Goal: Task Accomplishment & Management: Manage account settings

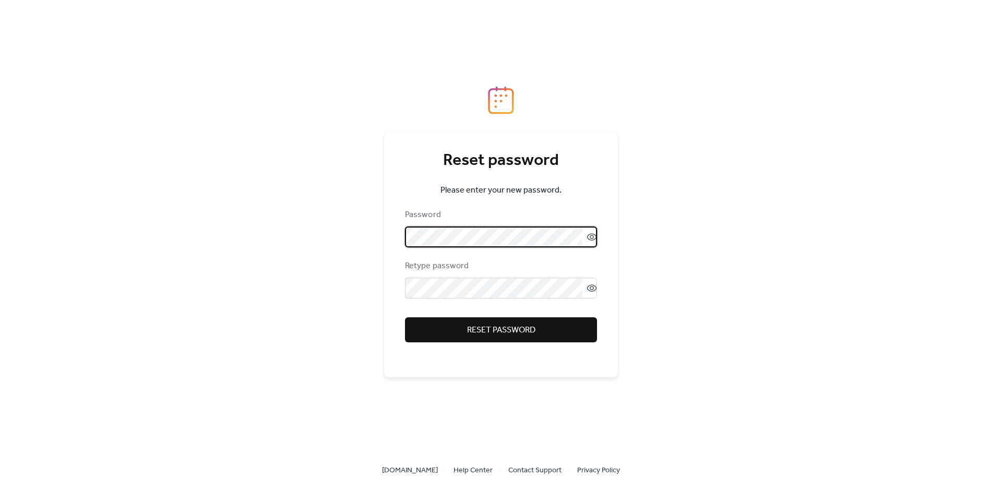
click at [383, 237] on div "Reset password Please enter your new password. Password Retype password Reset p…" at bounding box center [501, 231] width 238 height 291
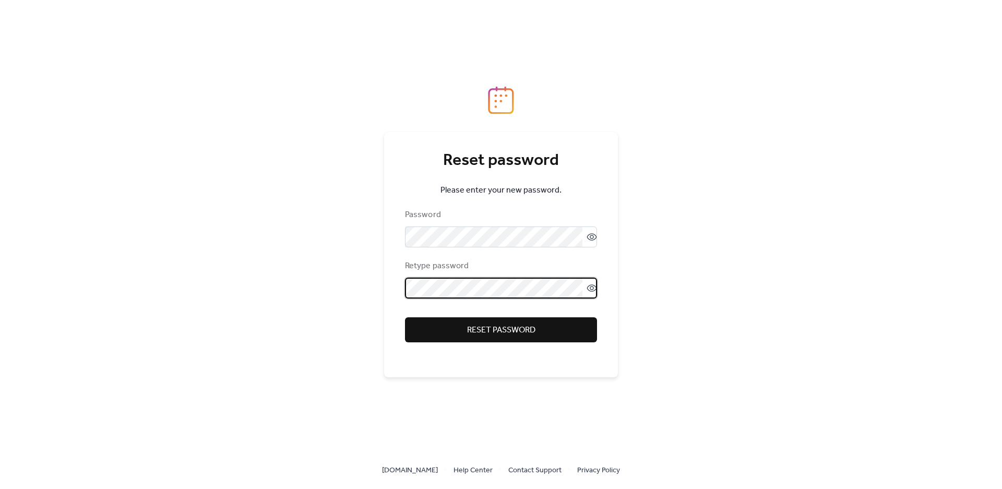
click at [489, 334] on span "Reset password" at bounding box center [501, 330] width 68 height 13
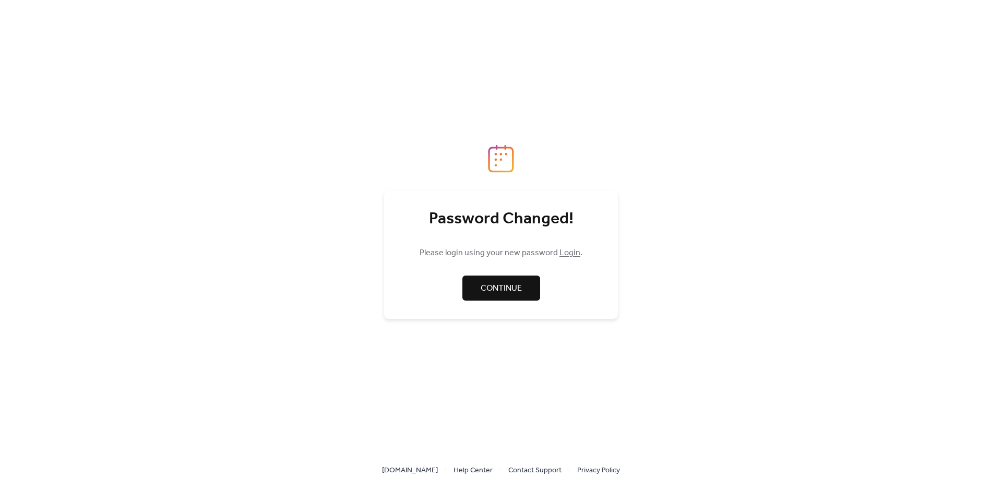
click at [567, 250] on link "Login" at bounding box center [570, 253] width 21 height 16
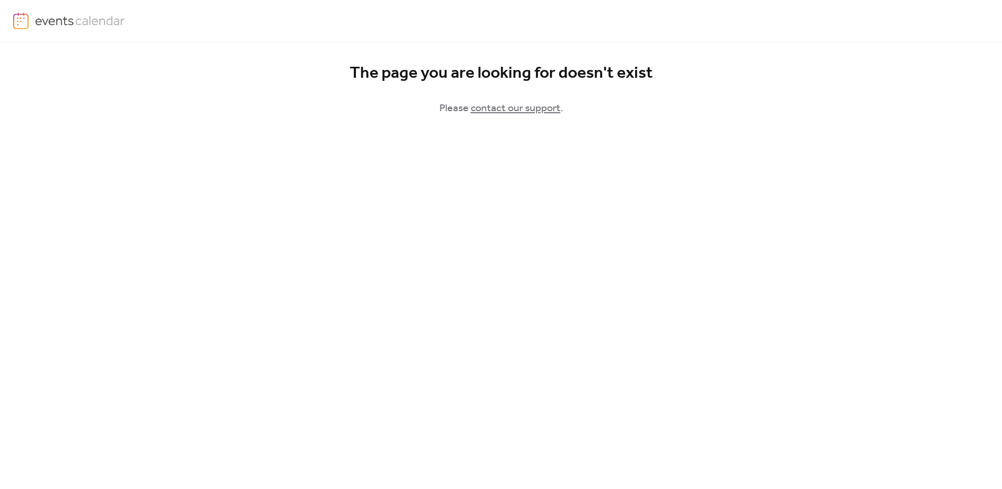
click at [78, 19] on img at bounding box center [80, 21] width 90 height 16
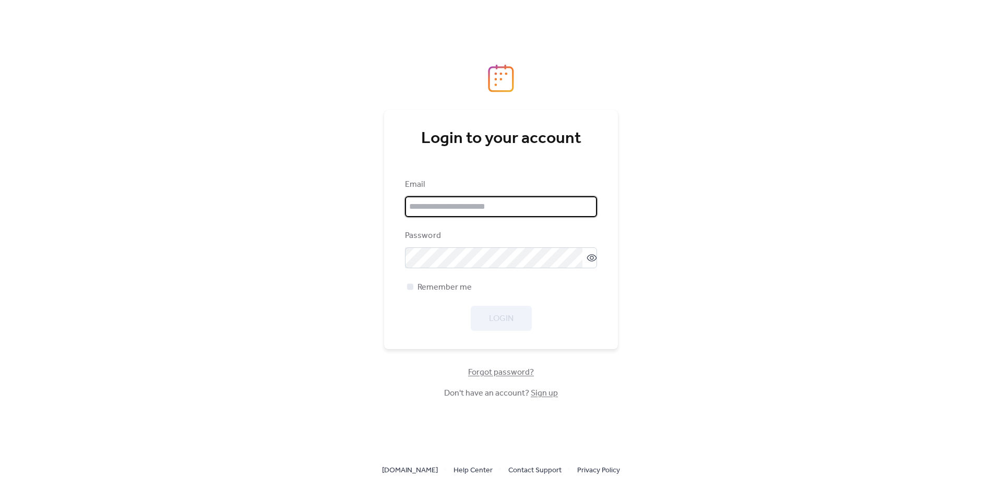
type input "**********"
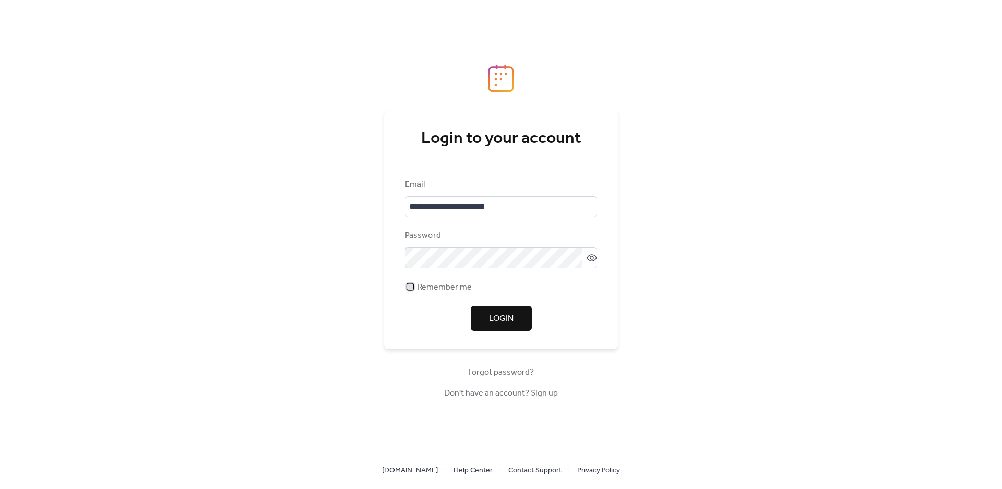
click at [423, 288] on span "Remember me" at bounding box center [445, 287] width 54 height 13
click at [503, 315] on span "Login" at bounding box center [501, 319] width 25 height 13
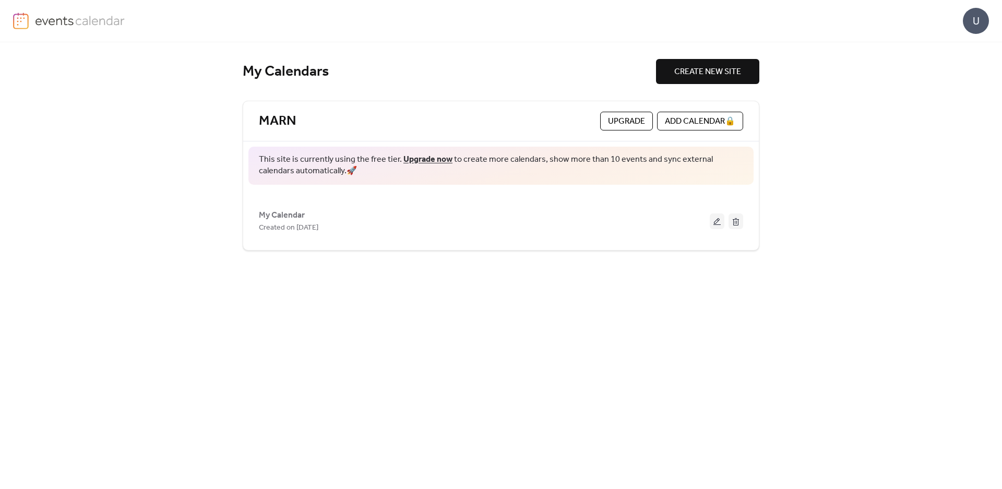
click at [977, 21] on div "U" at bounding box center [976, 21] width 26 height 26
click at [945, 49] on span "Account" at bounding box center [955, 47] width 31 height 13
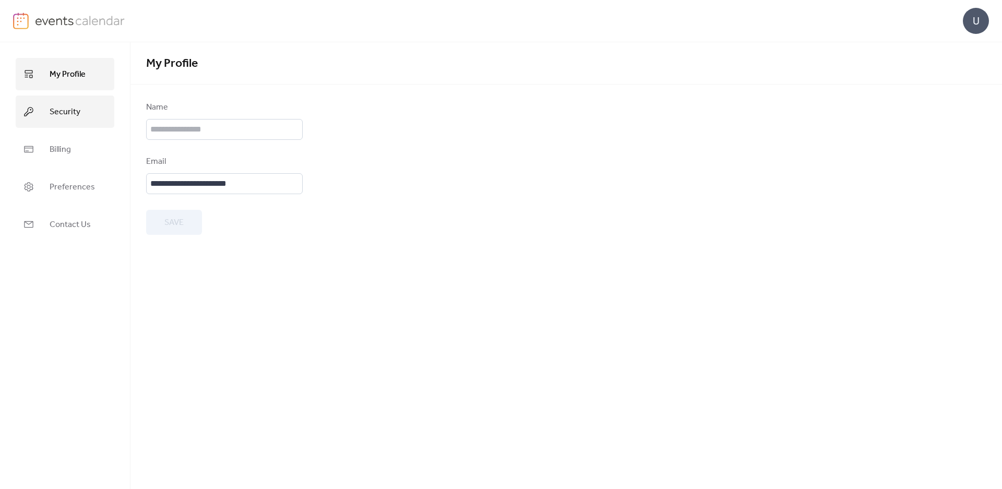
click at [76, 113] on span "Security" at bounding box center [65, 112] width 31 height 17
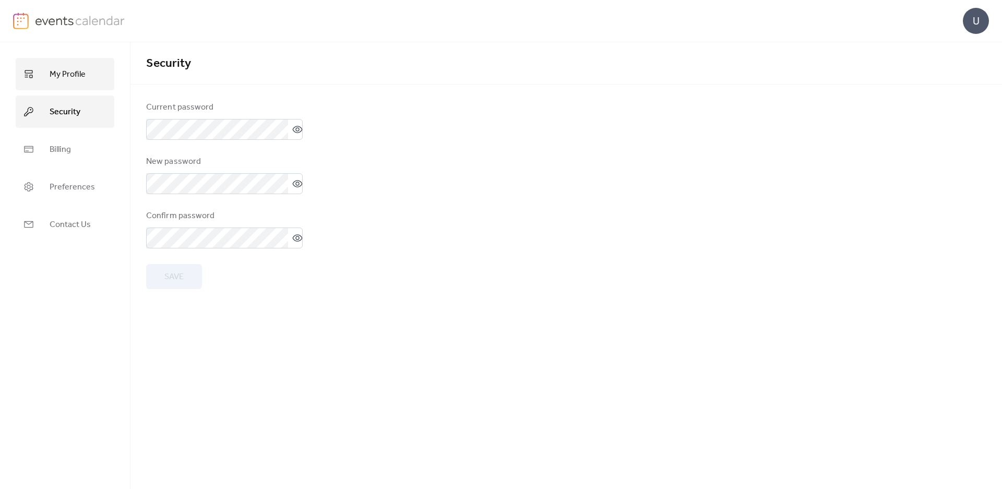
click at [72, 76] on span "My Profile" at bounding box center [68, 74] width 36 height 17
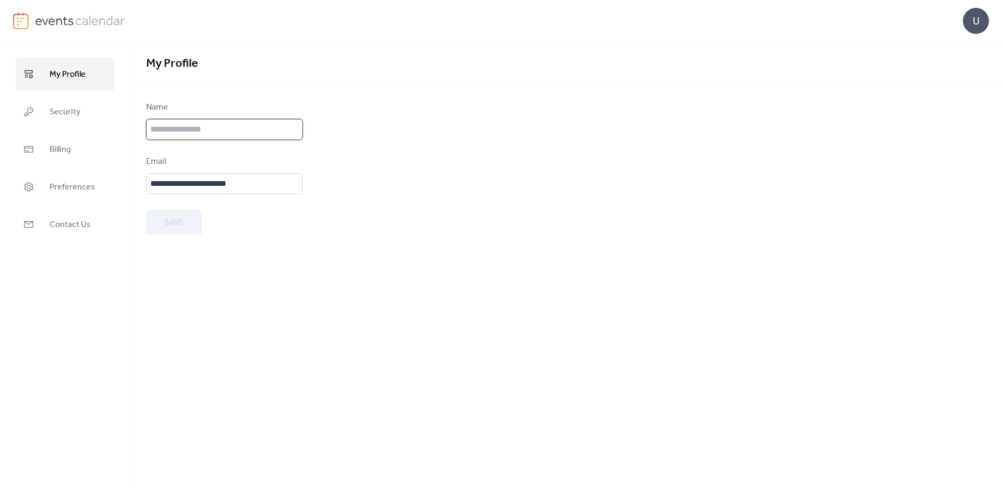
click at [215, 129] on input "text" at bounding box center [224, 129] width 157 height 21
type input "****"
click at [67, 151] on span "Billing" at bounding box center [60, 149] width 21 height 17
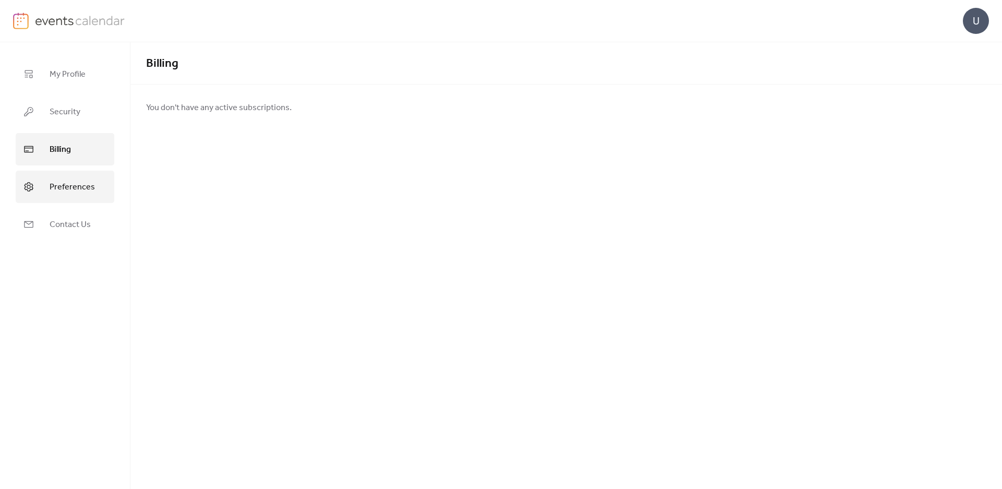
click at [68, 187] on span "Preferences" at bounding box center [72, 187] width 45 height 17
click at [50, 100] on link "Security" at bounding box center [65, 112] width 99 height 32
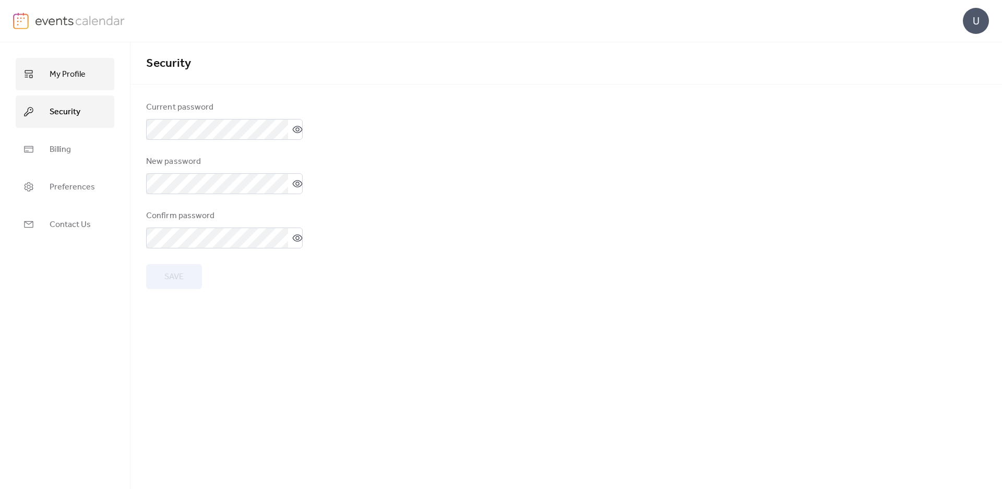
click at [76, 78] on span "My Profile" at bounding box center [68, 74] width 36 height 17
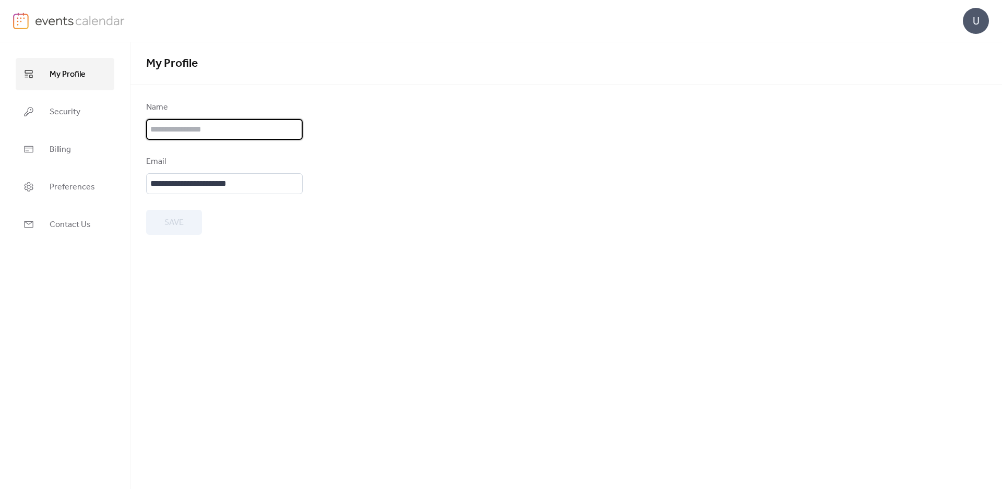
click at [212, 133] on input "text" at bounding box center [224, 129] width 157 height 21
type input "****"
click at [160, 221] on button "Save" at bounding box center [174, 222] width 56 height 25
click at [984, 19] on div "U" at bounding box center [976, 21] width 26 height 26
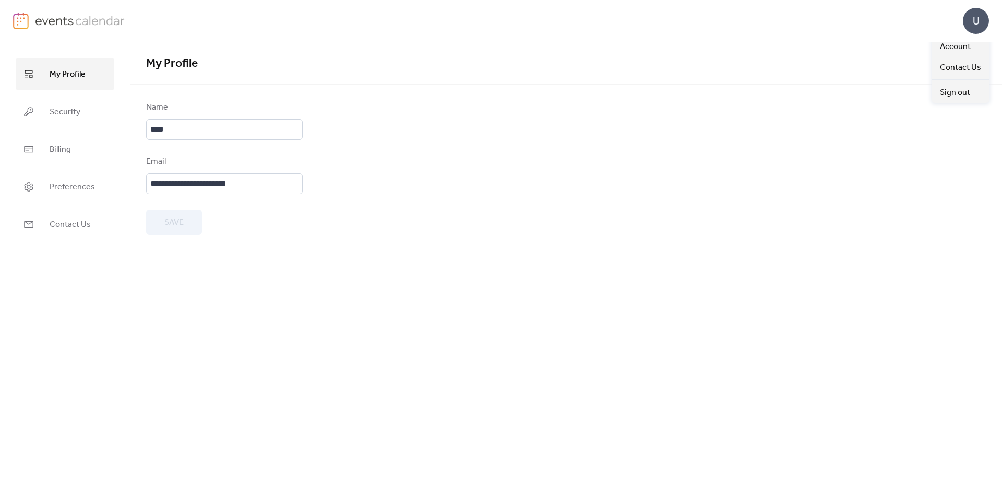
click at [615, 136] on form "**********" at bounding box center [566, 168] width 840 height 134
click at [66, 21] on img at bounding box center [80, 21] width 90 height 16
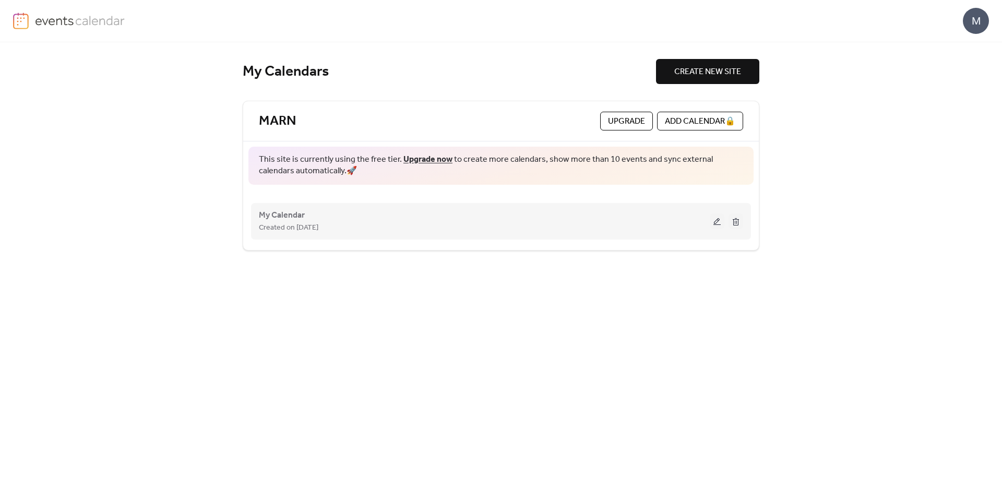
click at [720, 222] on button at bounding box center [717, 222] width 15 height 16
click at [294, 211] on span "My Calendar" at bounding box center [282, 215] width 46 height 13
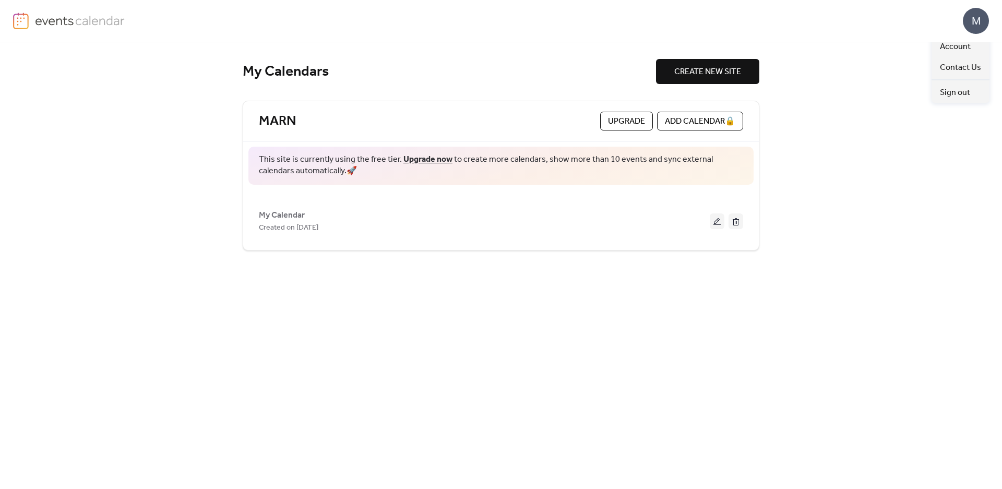
click at [974, 23] on div "M" at bounding box center [976, 21] width 26 height 26
click at [948, 49] on span "Account" at bounding box center [955, 47] width 31 height 13
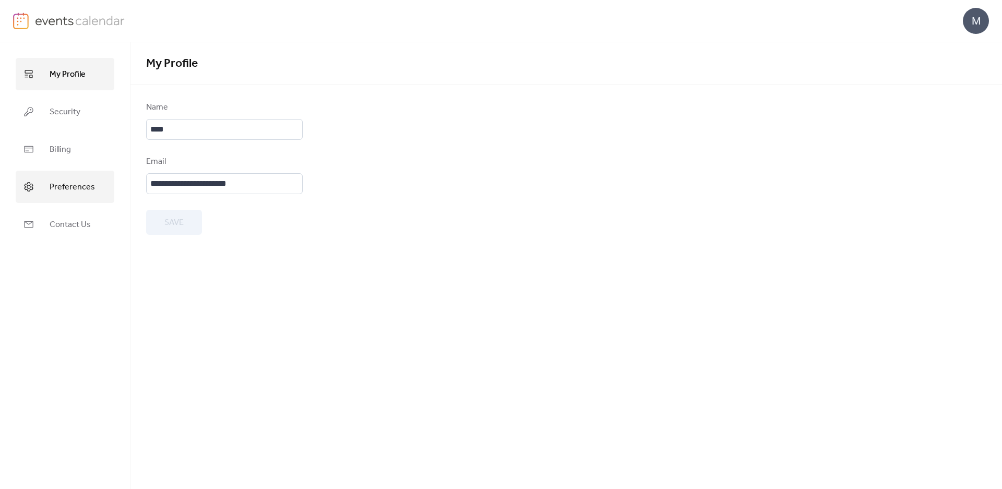
click at [97, 179] on link "Preferences" at bounding box center [65, 187] width 99 height 32
click at [49, 63] on link "My Profile" at bounding box center [65, 74] width 99 height 32
drag, startPoint x: 263, startPoint y: 180, endPoint x: 134, endPoint y: 173, distance: 129.7
click at [134, 173] on div "**********" at bounding box center [567, 168] width 872 height 134
type input "**********"
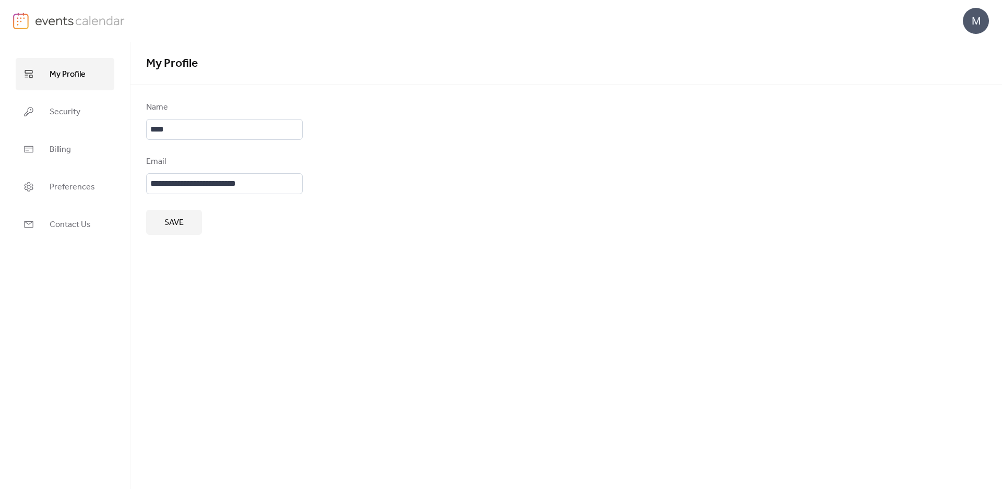
click at [161, 223] on button "Save" at bounding box center [174, 222] width 56 height 25
click at [55, 110] on span "Security" at bounding box center [65, 112] width 31 height 17
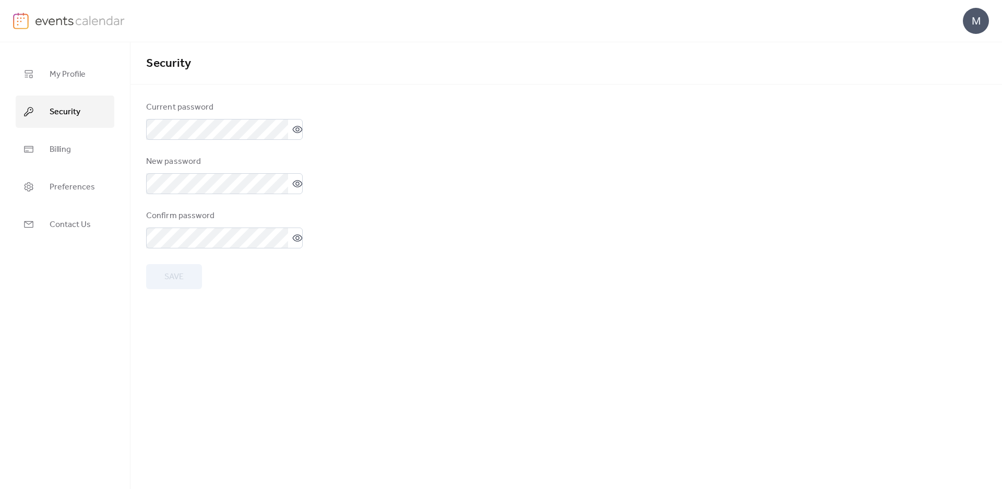
click at [83, 18] on img at bounding box center [80, 21] width 90 height 16
